Goal: Task Accomplishment & Management: Manage account settings

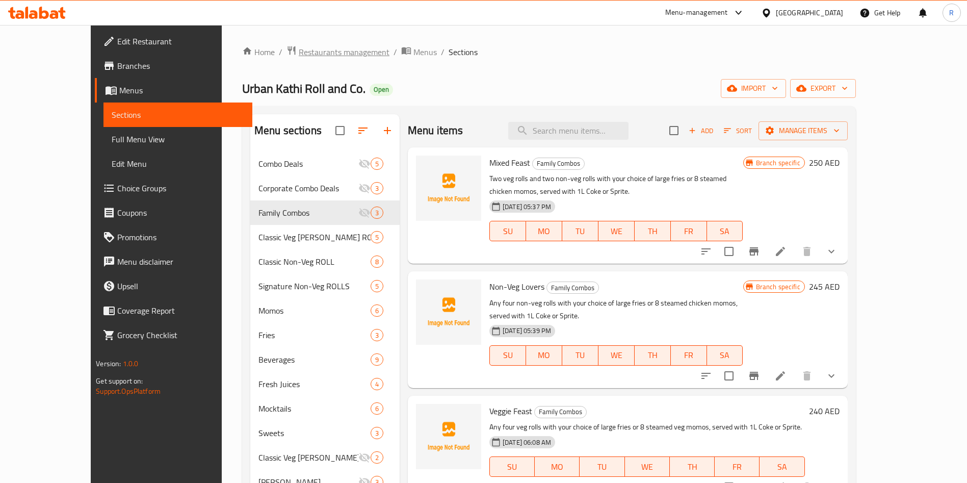
click at [299, 55] on span "Restaurants management" at bounding box center [344, 52] width 91 height 12
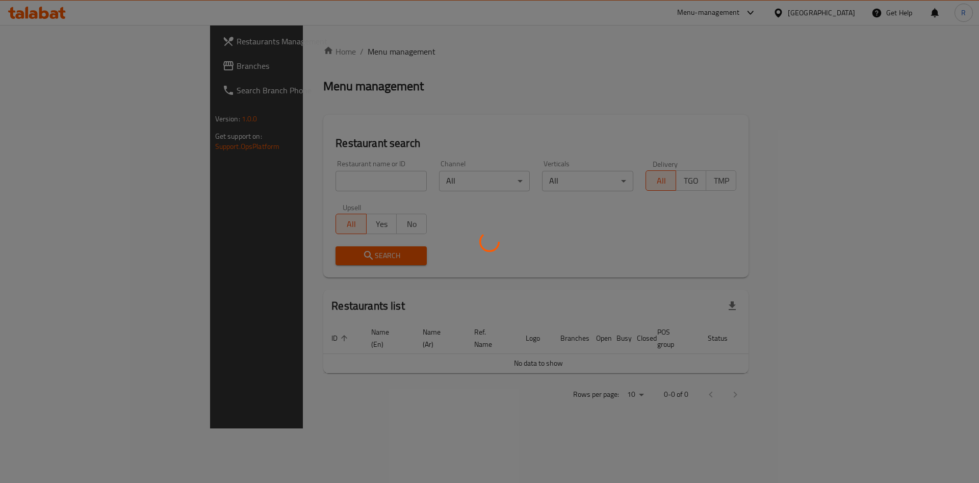
click at [330, 171] on div at bounding box center [489, 241] width 979 height 483
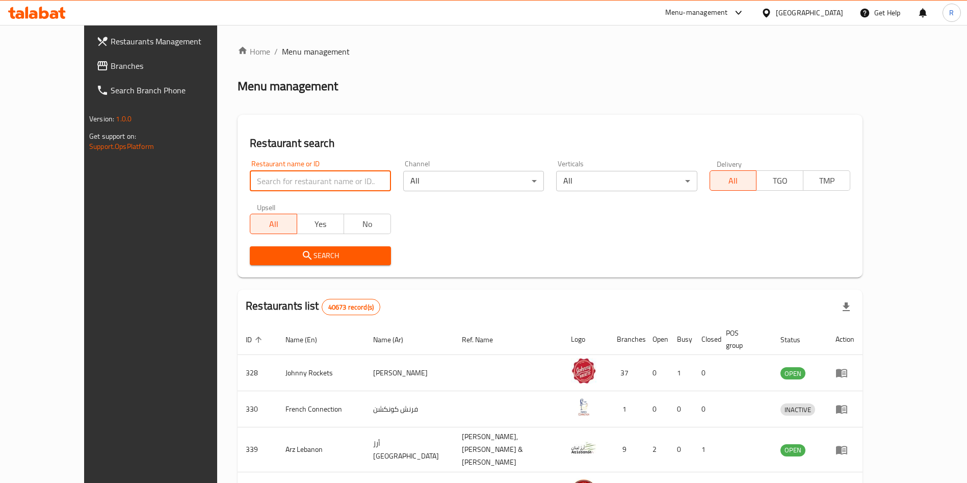
click at [324, 188] on input "search" at bounding box center [320, 181] width 141 height 20
type input "kesariya"
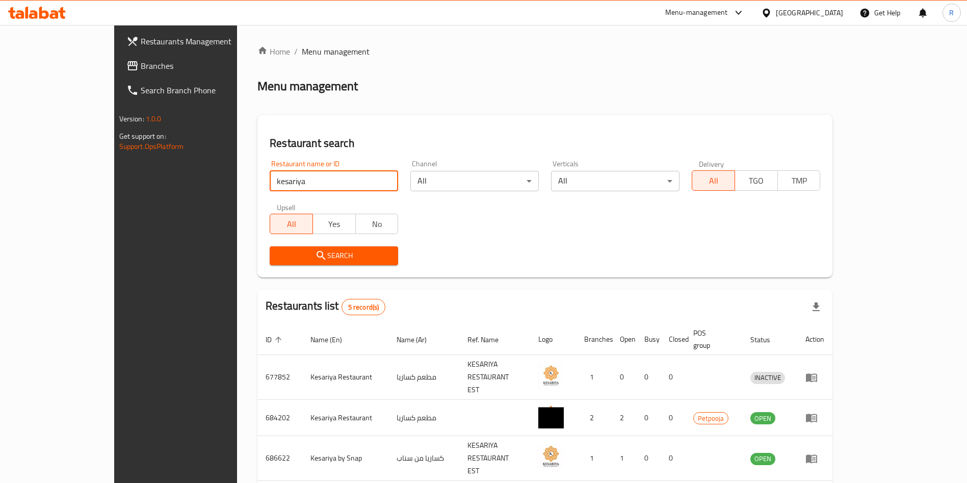
scroll to position [97, 0]
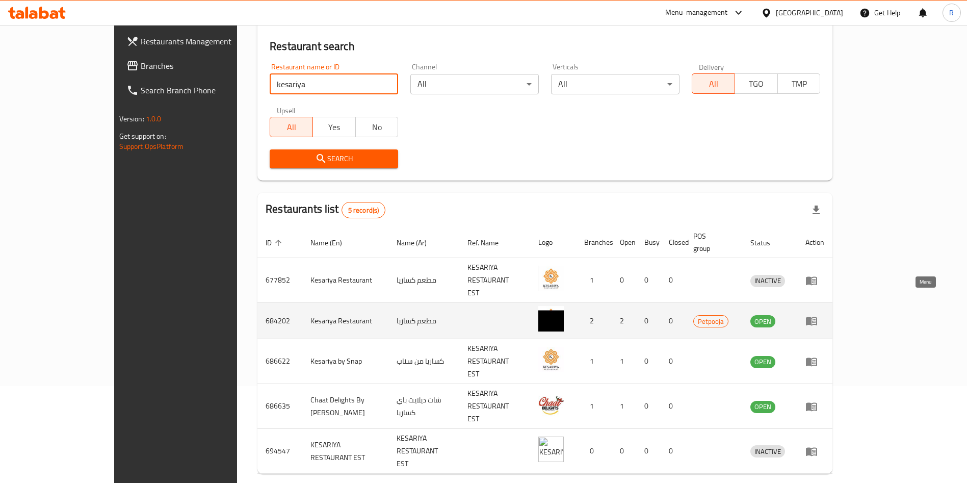
click at [817, 317] on icon "enhanced table" at bounding box center [811, 321] width 11 height 9
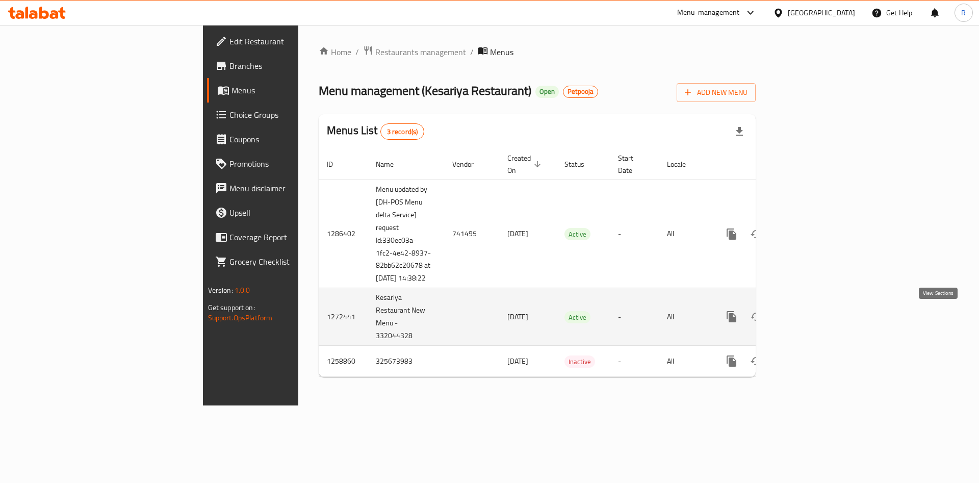
click at [810, 315] on icon "enhanced table" at bounding box center [804, 316] width 9 height 9
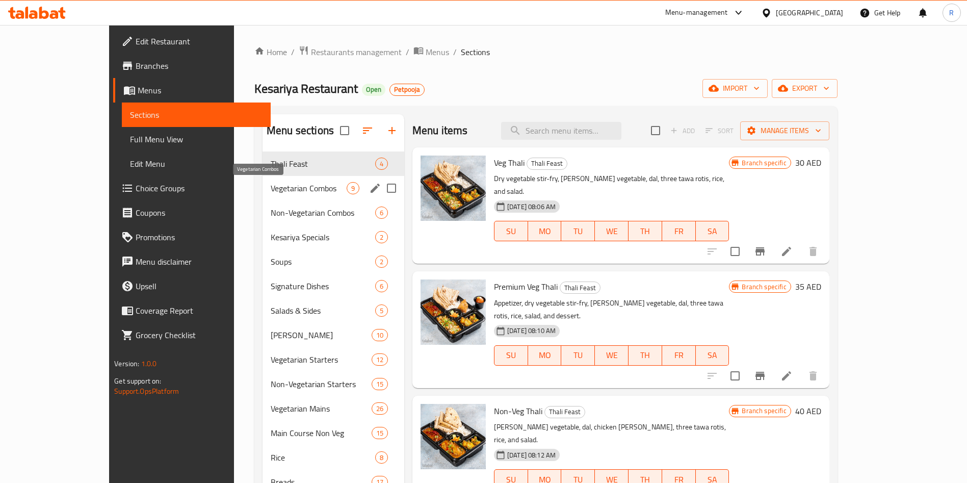
click at [271, 192] on span "Vegetarian Combos" at bounding box center [309, 188] width 76 height 12
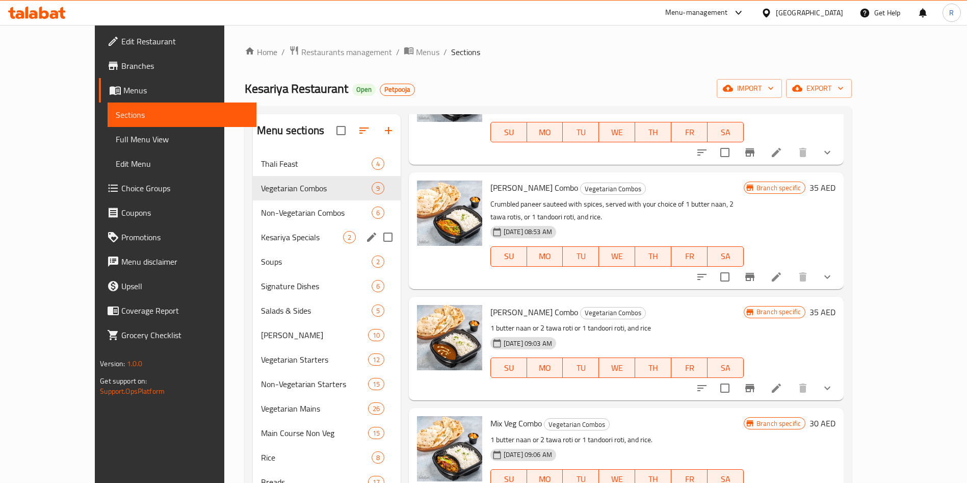
click at [261, 218] on span "Non-Vegetarian Combos" at bounding box center [316, 212] width 111 height 12
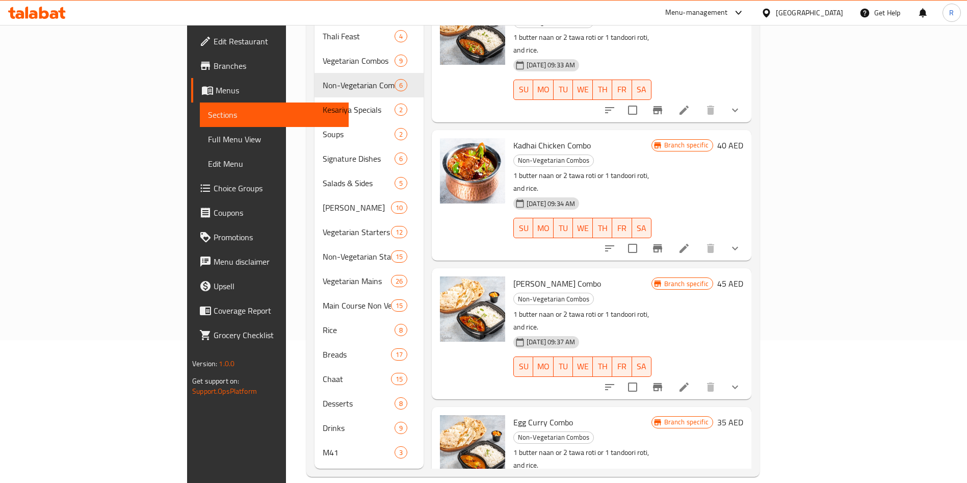
scroll to position [135, 0]
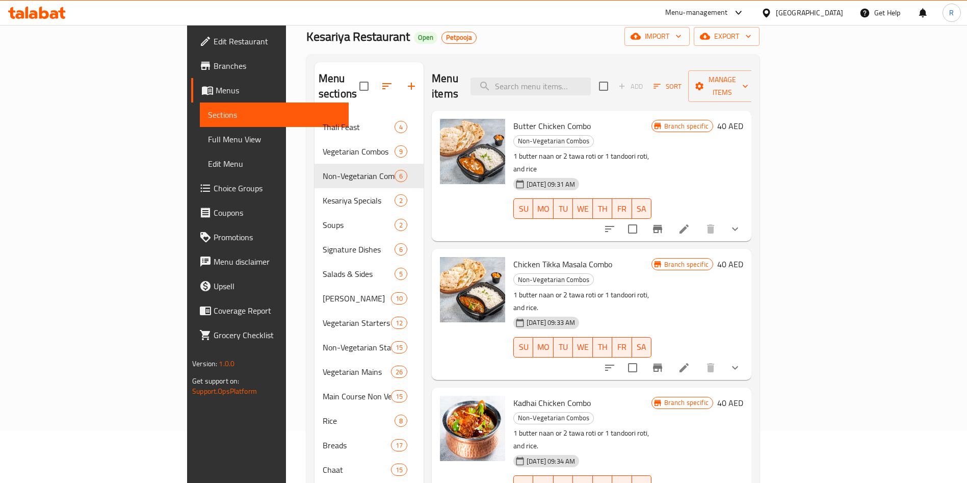
scroll to position [0, 0]
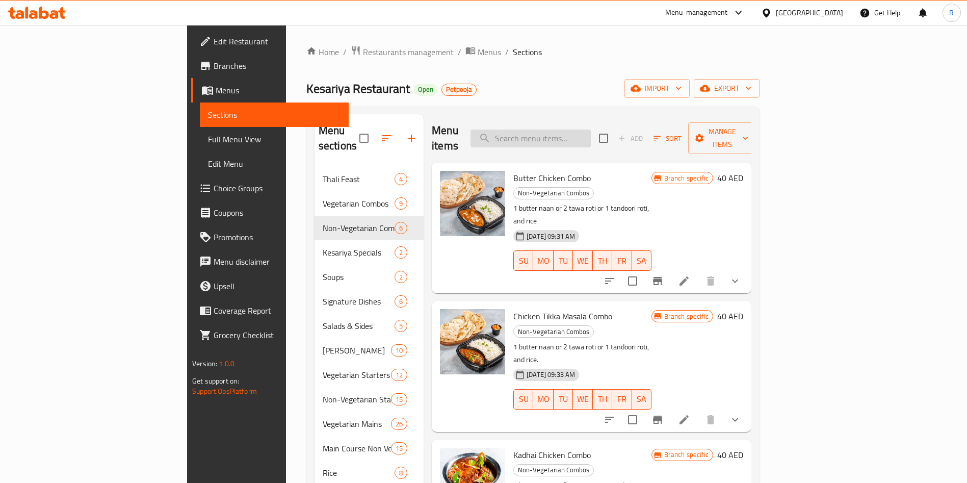
click at [591, 134] on input "search" at bounding box center [531, 138] width 120 height 18
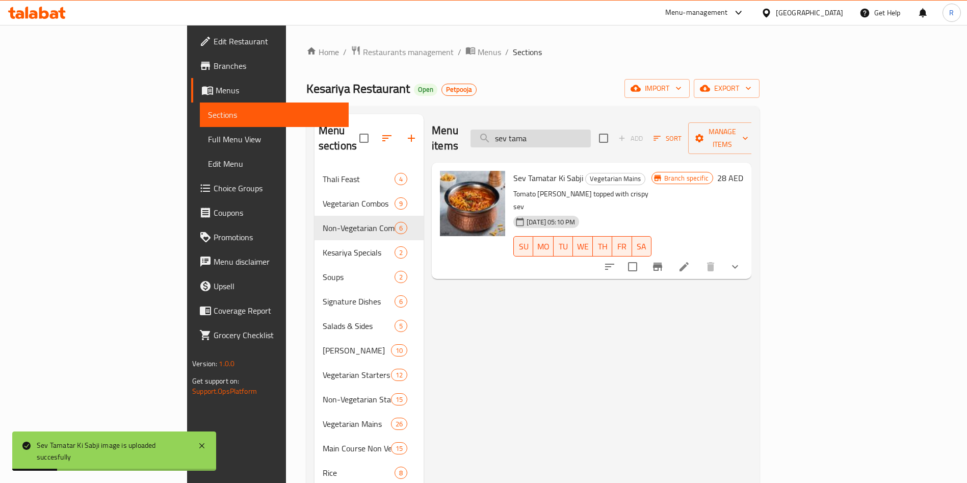
click at [591, 137] on input "sev tama" at bounding box center [531, 138] width 120 height 18
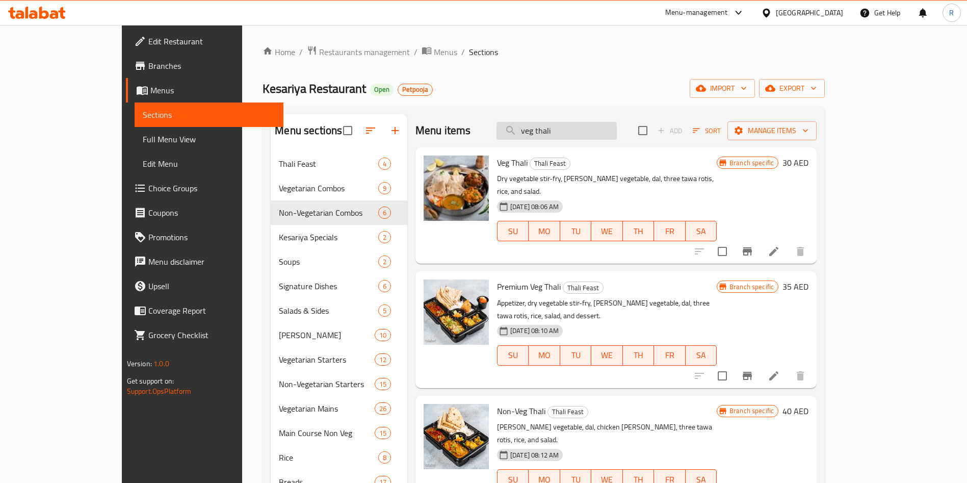
click at [609, 120] on div "Menu items veg thali Add Sort Manage items" at bounding box center [615, 130] width 401 height 33
click at [609, 128] on input "veg thali" at bounding box center [557, 131] width 120 height 18
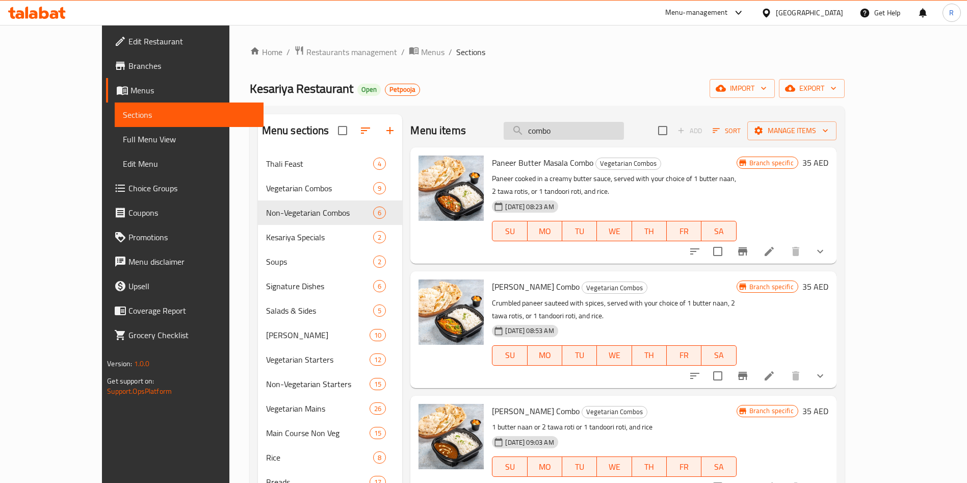
click at [597, 129] on input "combo" at bounding box center [564, 131] width 120 height 18
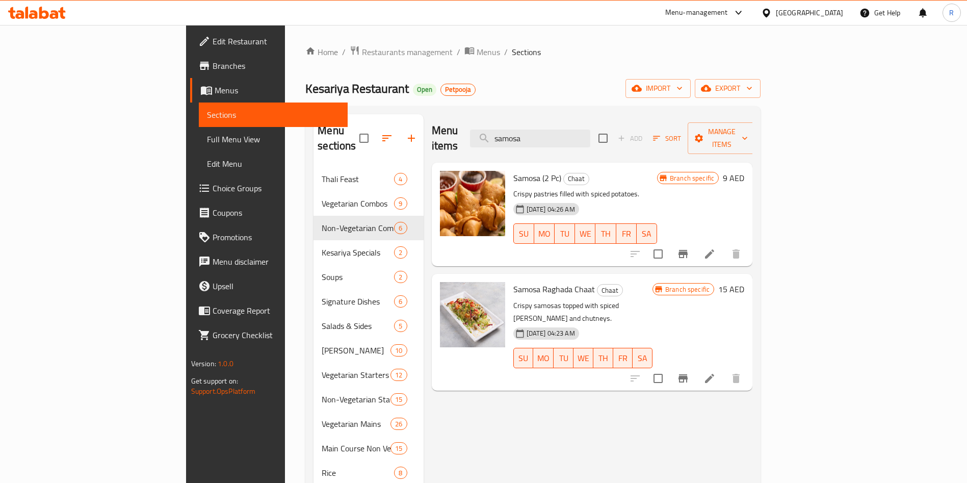
type input "samosa"
drag, startPoint x: 541, startPoint y: 427, endPoint x: 539, endPoint y: 439, distance: 12.8
click at [553, 432] on div "Menu items samosa Add Sort Manage items Samosa (2 Pc) Chaat Crispy pastries fil…" at bounding box center [588, 362] width 329 height 497
